Goal: Transaction & Acquisition: Obtain resource

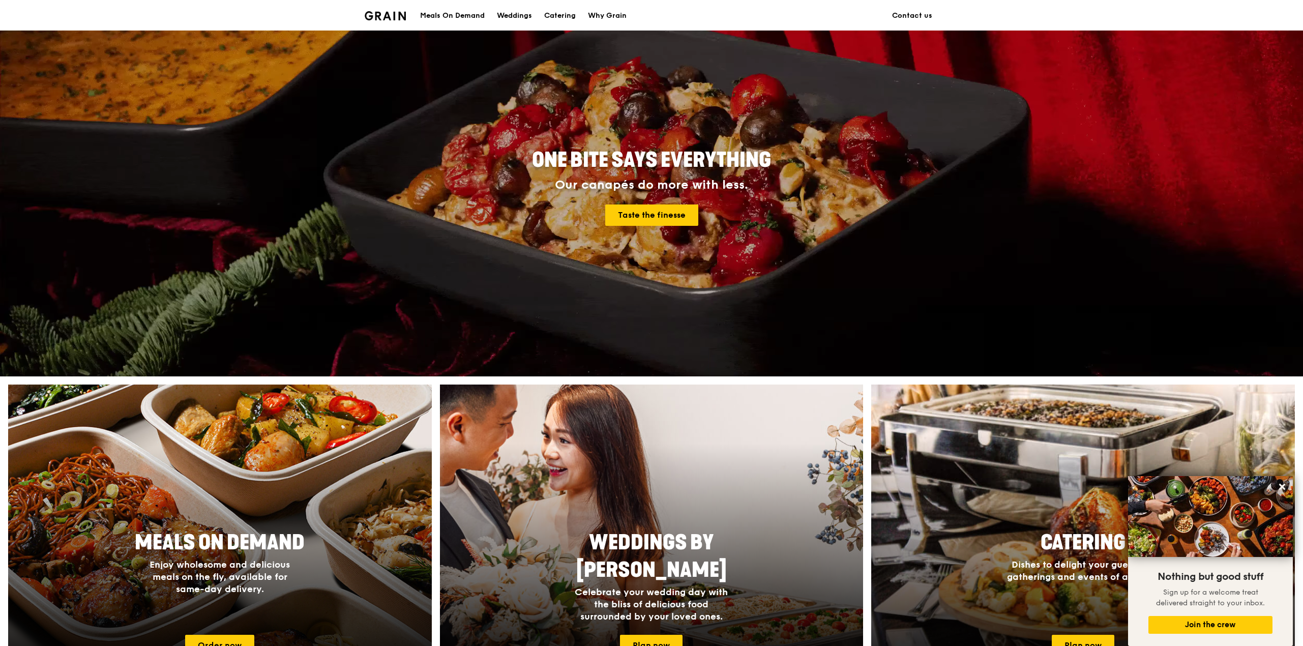
scroll to position [180, 0]
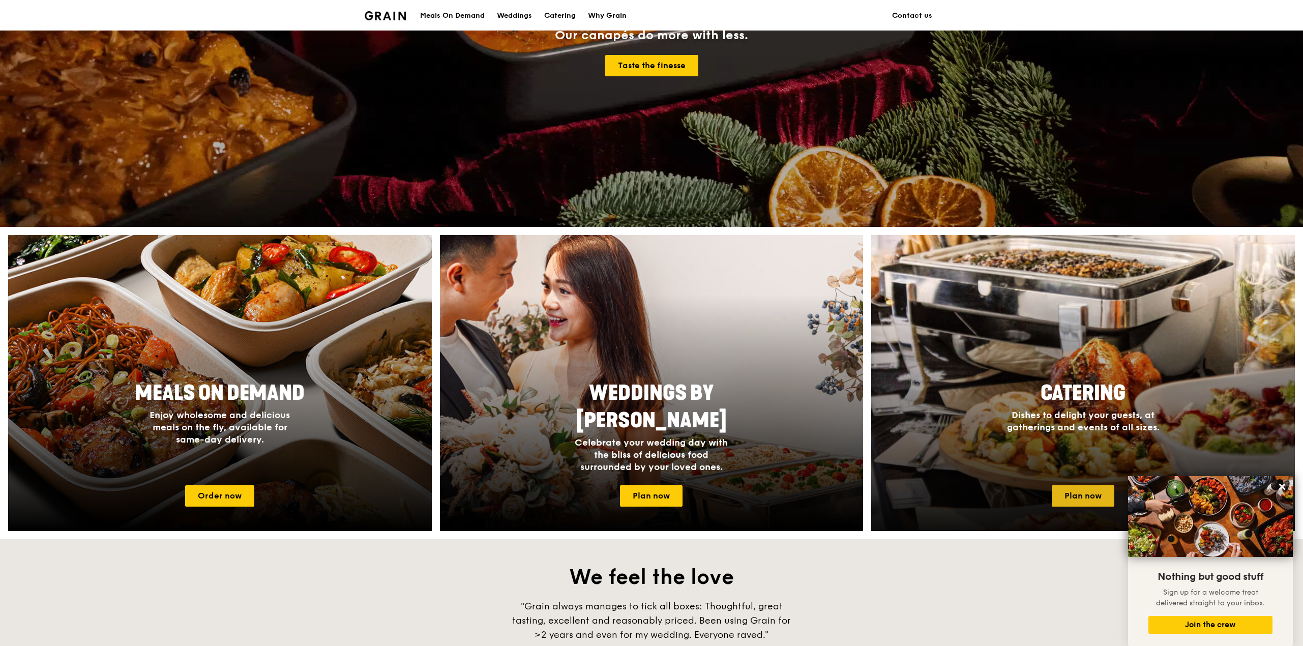
click at [1092, 495] on link "Plan now" at bounding box center [1083, 495] width 63 height 21
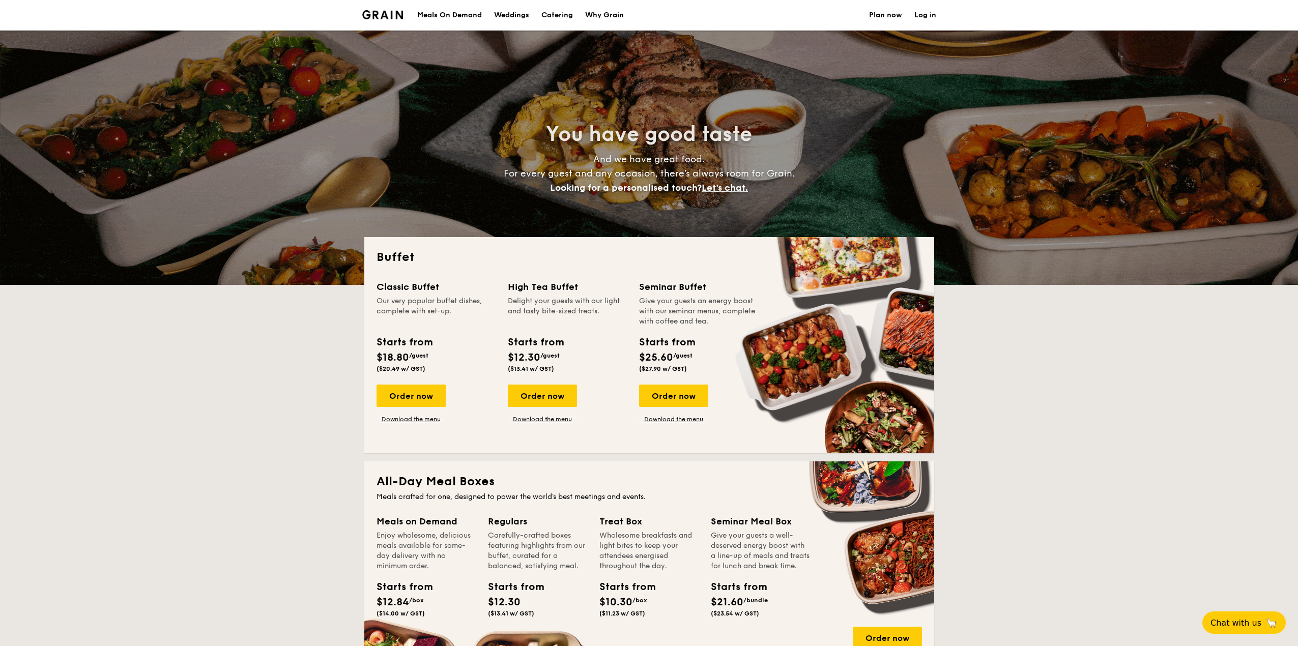
select select
click at [424, 419] on link "Download the menu" at bounding box center [410, 419] width 69 height 8
